Goal: Register for event/course

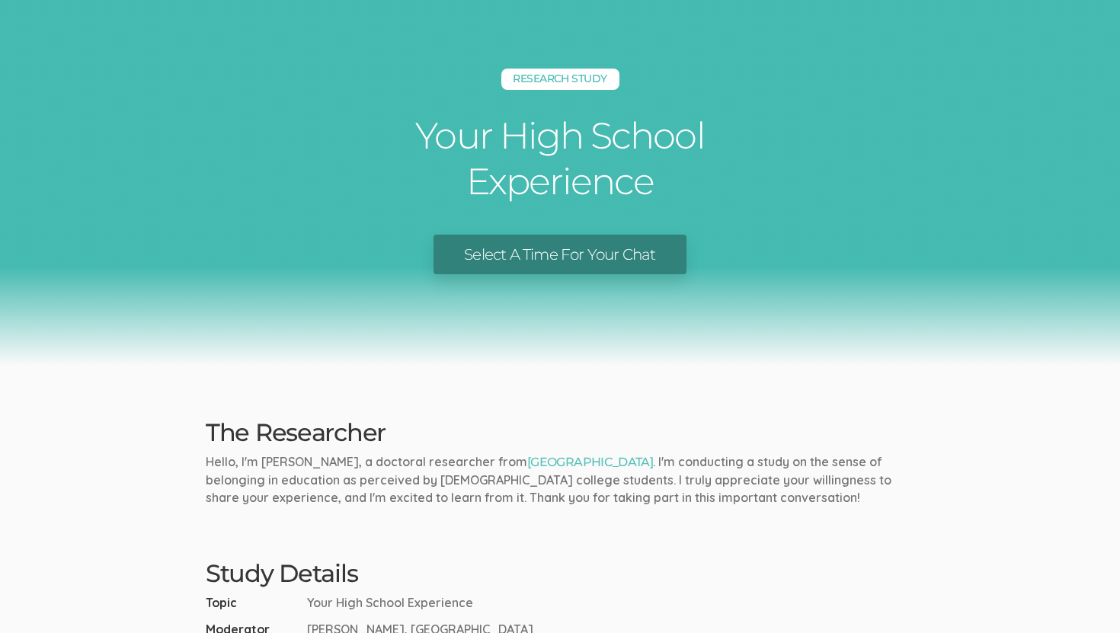
click at [641, 254] on link "Select A Time For Your Chat" at bounding box center [559, 255] width 252 height 40
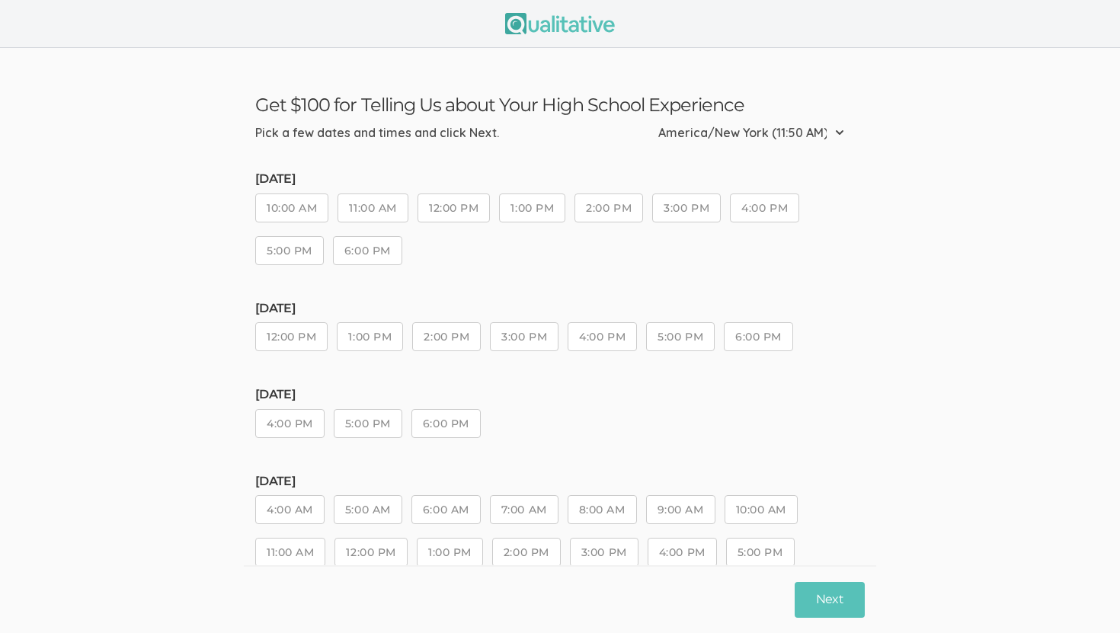
click at [628, 216] on button "2:00 PM" at bounding box center [608, 207] width 69 height 29
click at [816, 605] on button "Next" at bounding box center [830, 600] width 70 height 36
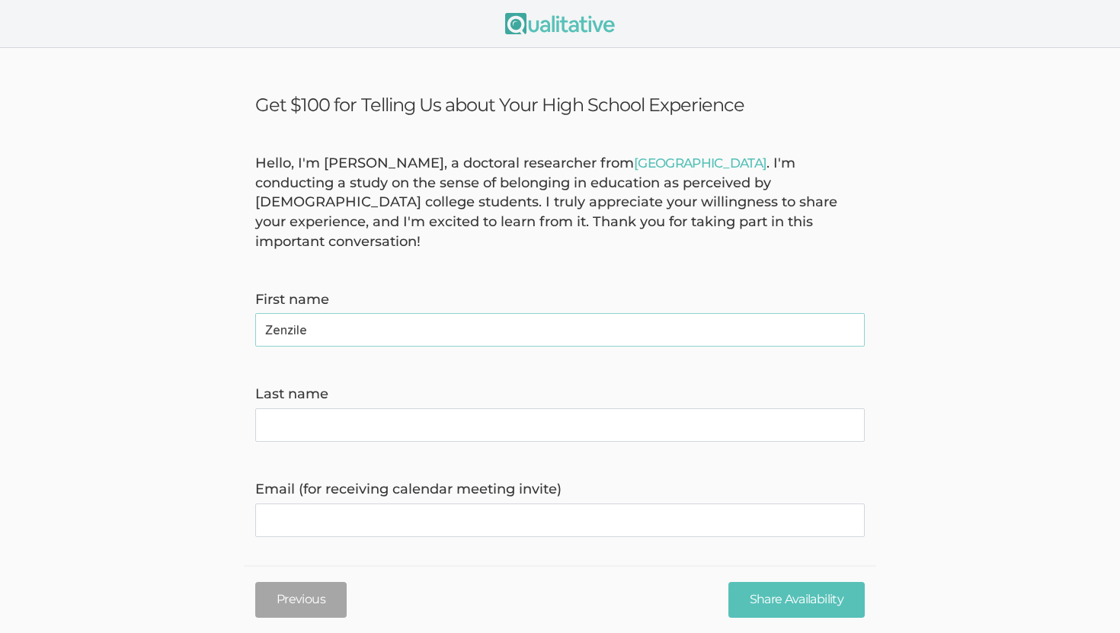
type name "Zenzile"
click at [776, 408] on name "Last name" at bounding box center [559, 425] width 609 height 34
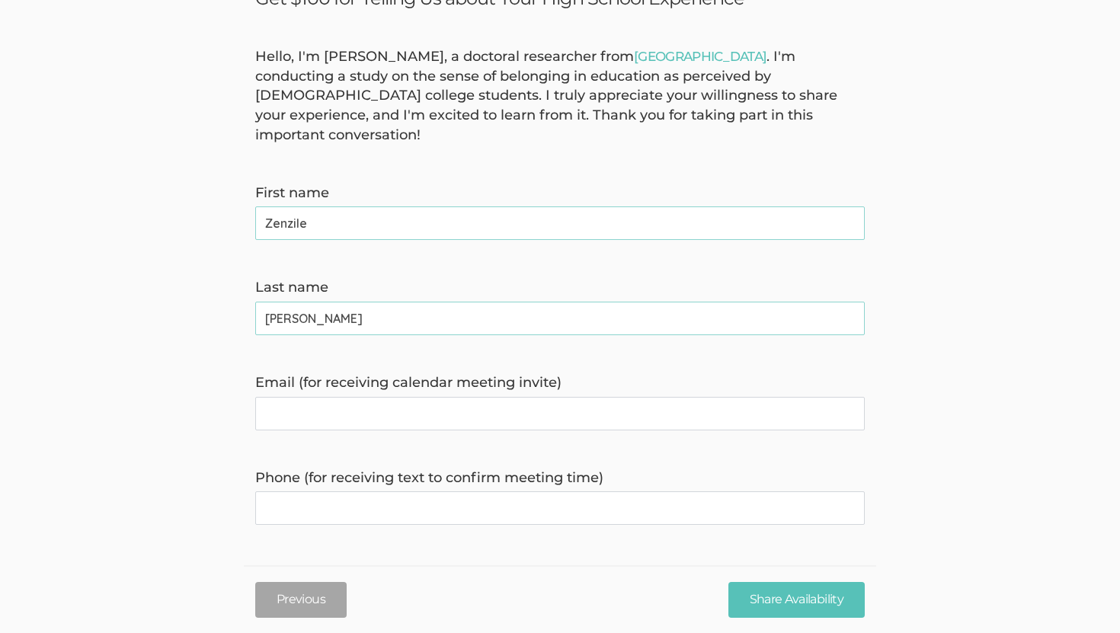
scroll to position [193, 0]
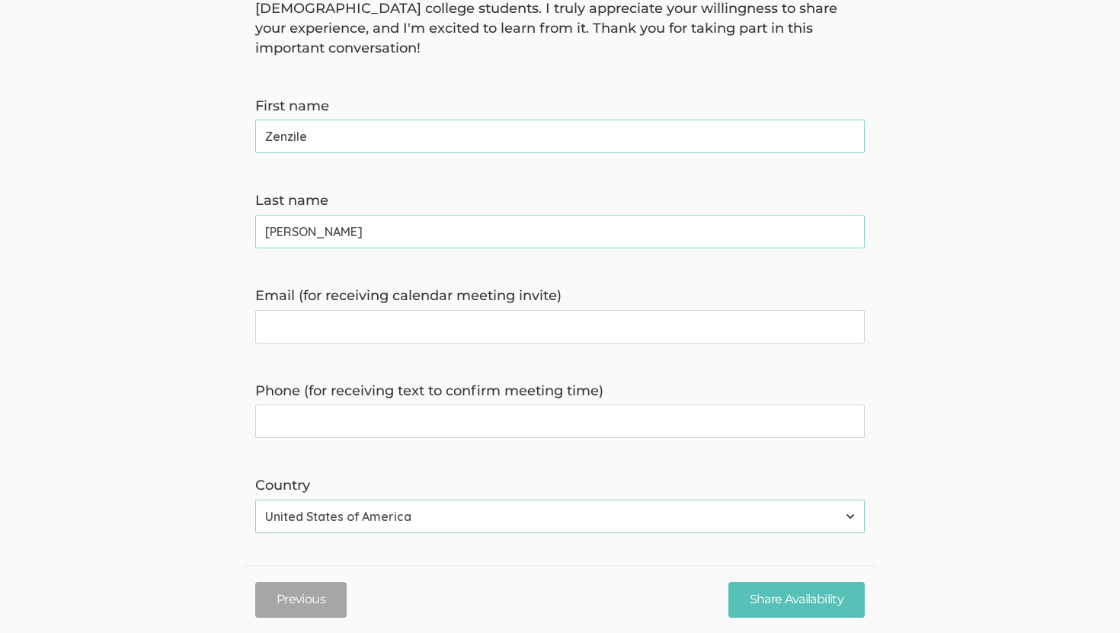
type name "[PERSON_NAME]"
click at [647, 310] on invite\) "Email (for receiving calendar meeting invite)" at bounding box center [559, 327] width 609 height 34
type invite\) "[EMAIL_ADDRESS][DOMAIN_NAME]"
click at [594, 404] on time\) "Phone (for receiving text to confirm meeting time)" at bounding box center [559, 421] width 609 height 34
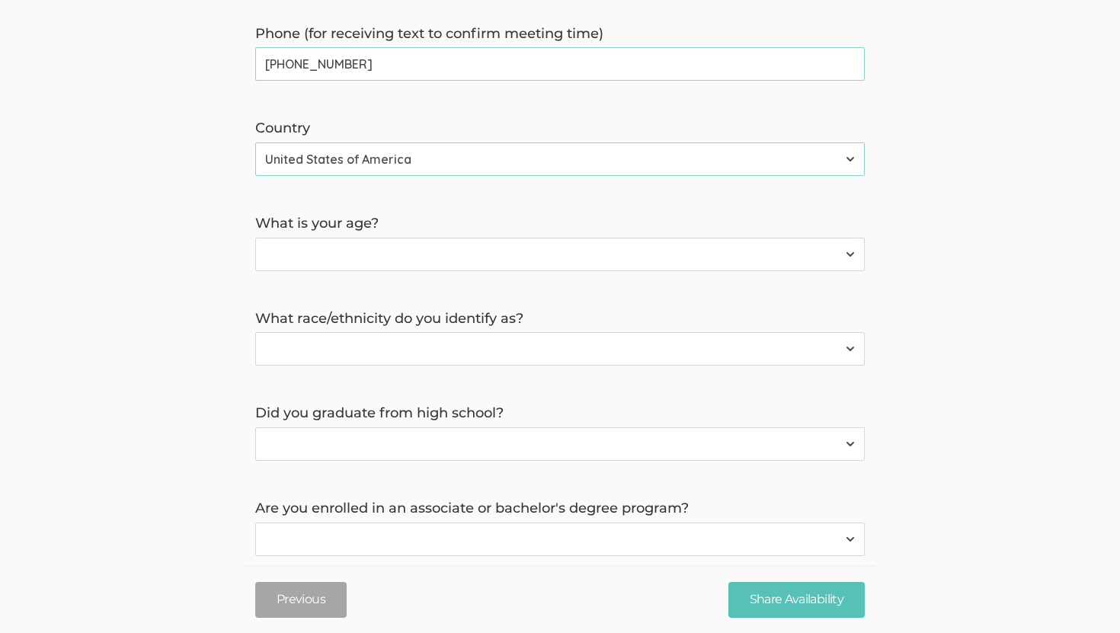
scroll to position [633, 0]
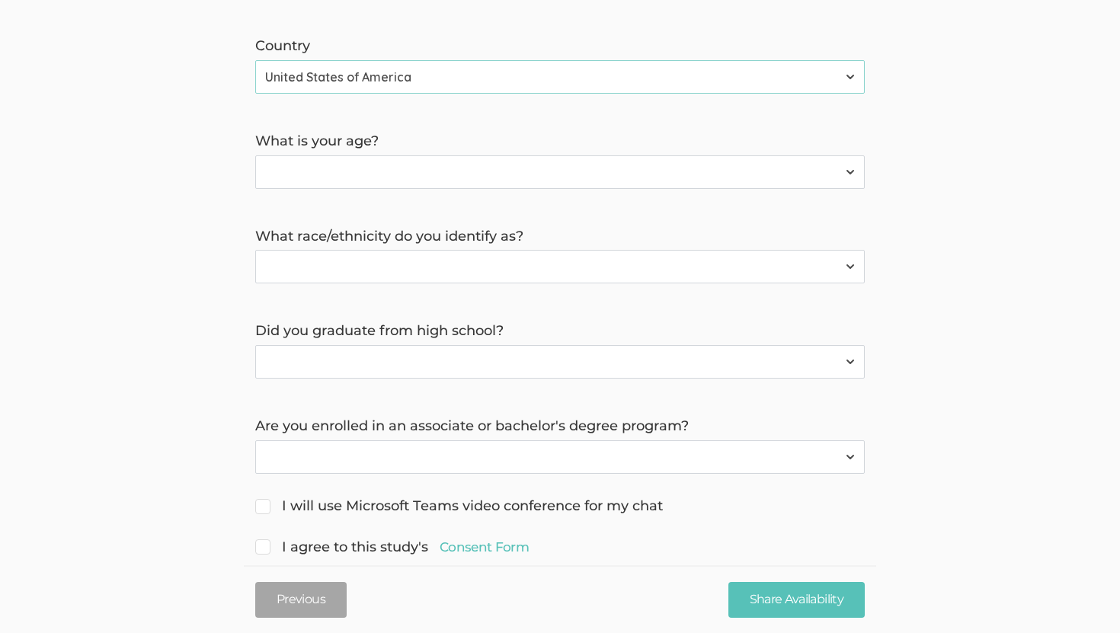
type time\) "[PHONE_NUMBER]"
click at [700, 155] on select "Less than 18 years 18 to 34 years More than 34 years" at bounding box center [559, 172] width 609 height 34
select select "1"
click at [255, 155] on select "Less than 18 years 18 to 34 years More than 34 years" at bounding box center [559, 172] width 609 height 34
click at [622, 250] on select "[DEMOGRAPHIC_DATA] or [US_STATE][DEMOGRAPHIC_DATA] Black or [DEMOGRAPHIC_DATA] …" at bounding box center [559, 267] width 609 height 34
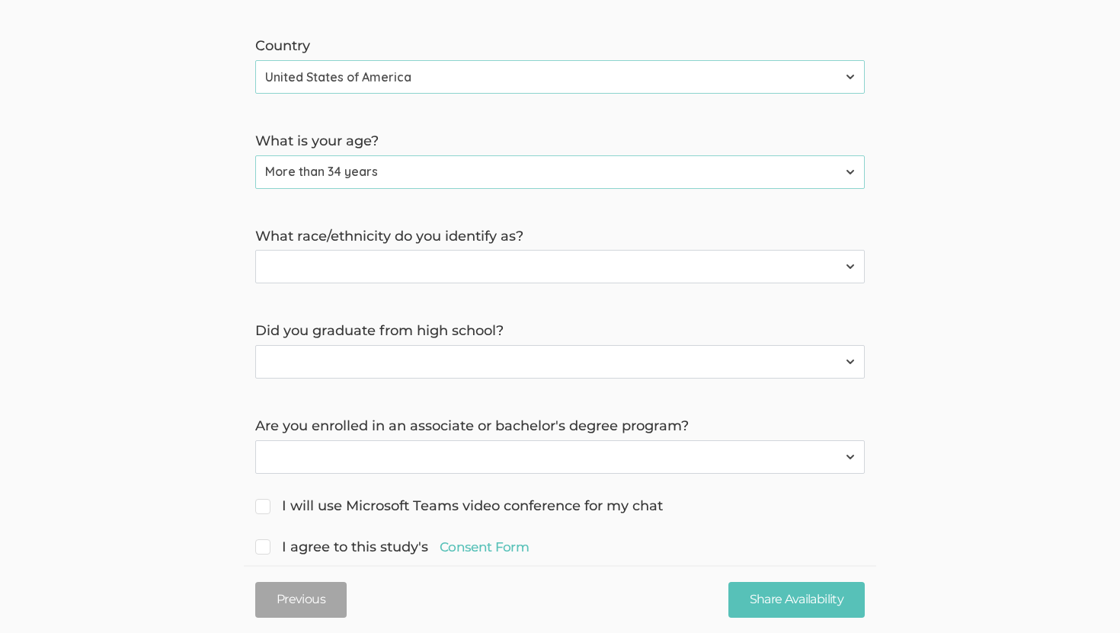
select select "2"
click at [255, 250] on select "[DEMOGRAPHIC_DATA] or [US_STATE][DEMOGRAPHIC_DATA] Black or [DEMOGRAPHIC_DATA] …" at bounding box center [559, 267] width 609 height 34
click at [583, 345] on select "Yes No" at bounding box center [559, 362] width 609 height 34
select select "0"
click at [255, 345] on select "Yes No" at bounding box center [559, 362] width 609 height 34
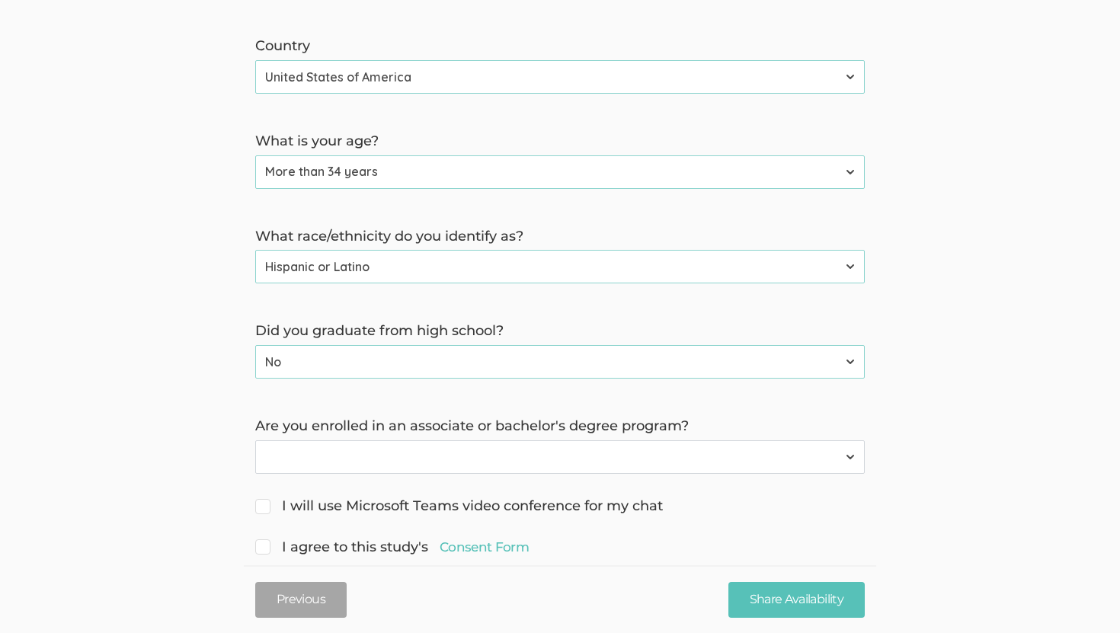
click at [550, 440] on select "Yes No" at bounding box center [559, 457] width 609 height 34
select select "0"
click at [255, 440] on select "Yes No" at bounding box center [559, 457] width 609 height 34
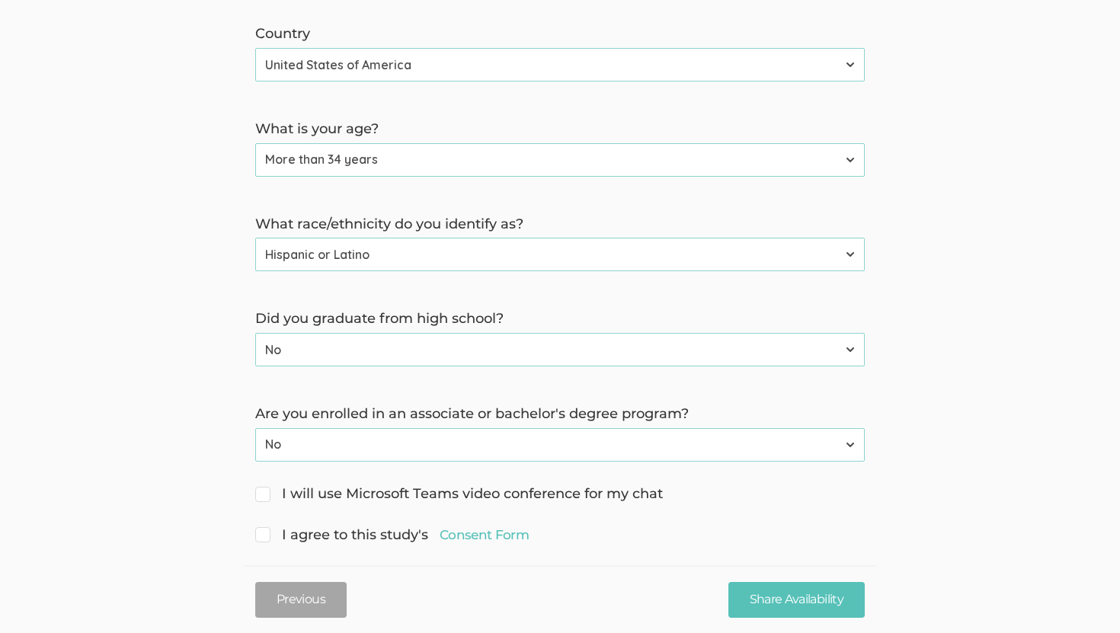
click at [261, 484] on span "I will use Microsoft Teams video conference for my chat" at bounding box center [459, 494] width 408 height 20
click at [261, 488] on input "I will use Microsoft Teams video conference for my chat" at bounding box center [260, 493] width 10 height 10
checkbox input "true"
click at [261, 529] on input "I agree to this study's Consent Form" at bounding box center [260, 534] width 10 height 10
checkbox input "true"
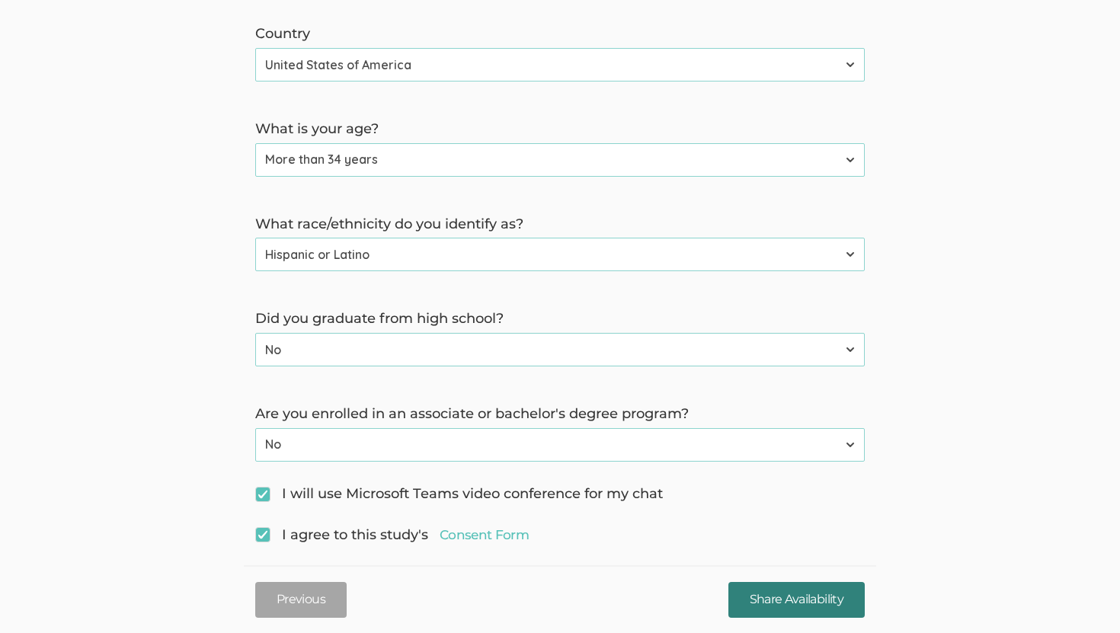
click at [764, 606] on input "Share Availability" at bounding box center [796, 600] width 136 height 36
